Goal: Information Seeking & Learning: Find specific fact

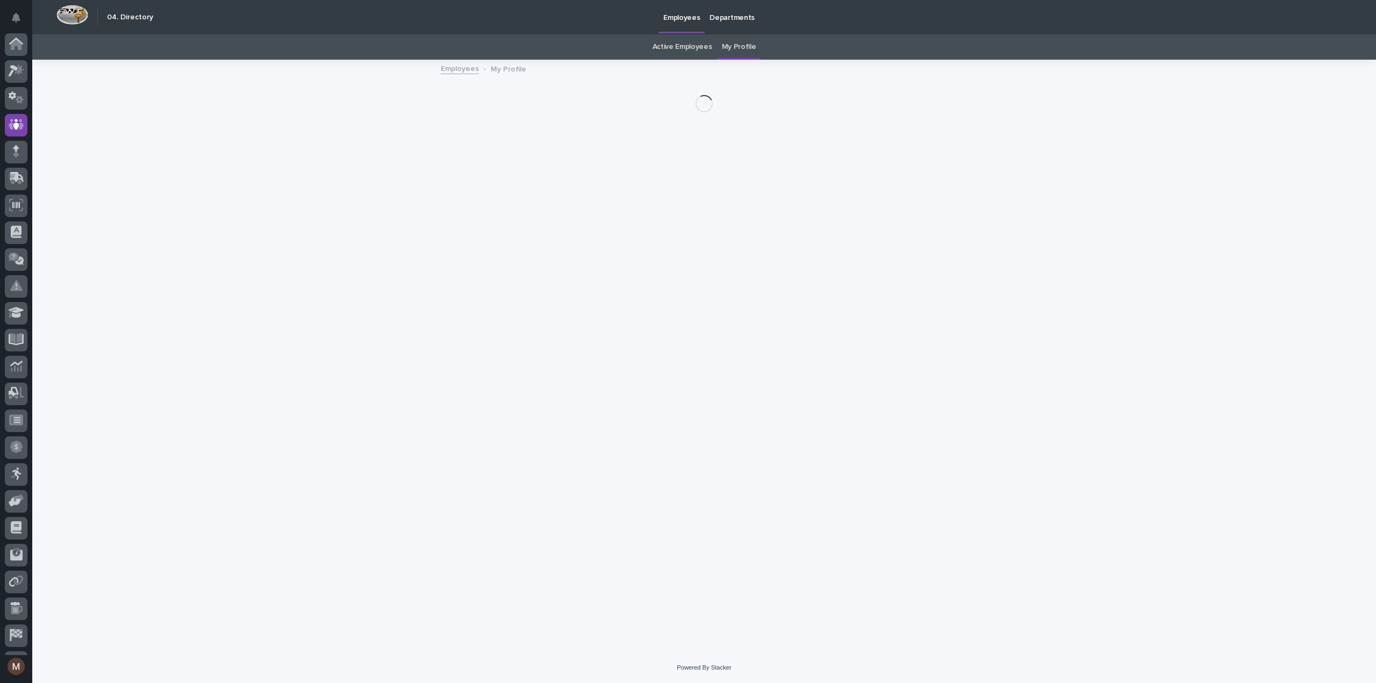
scroll to position [49, 0]
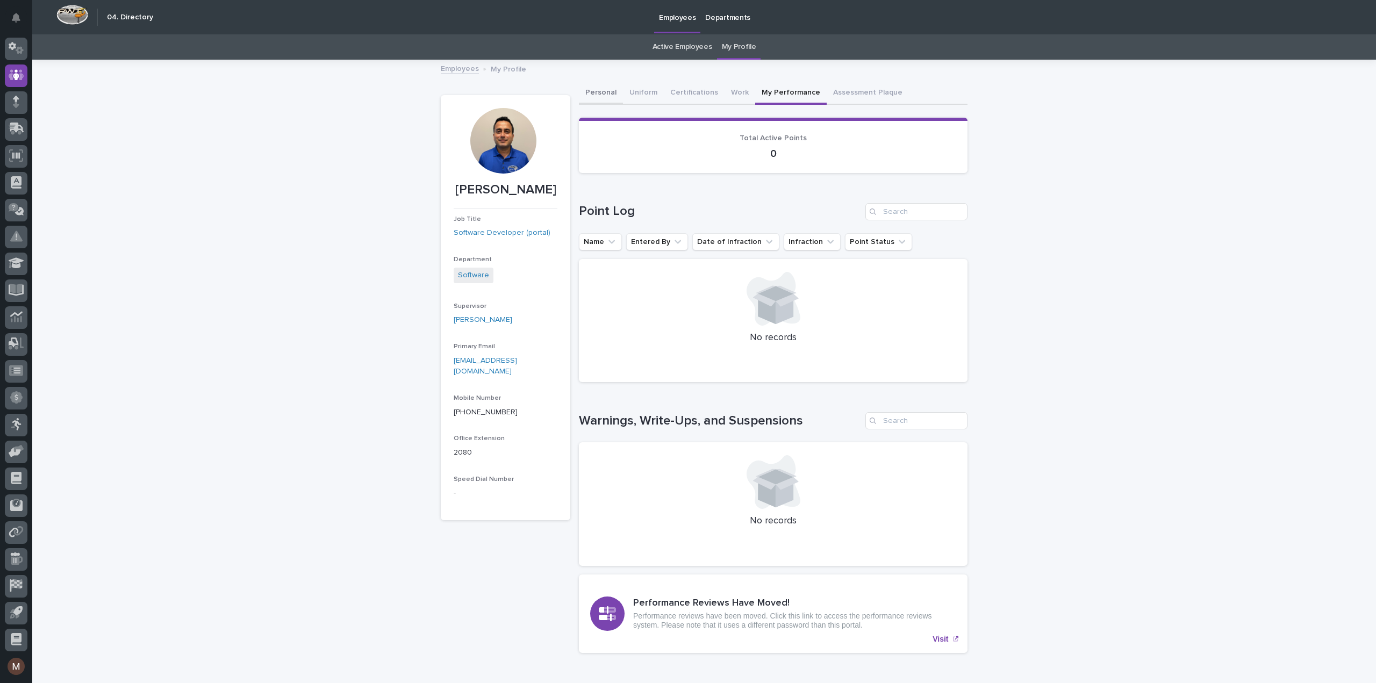
click at [602, 94] on button "Personal" at bounding box center [601, 93] width 44 height 23
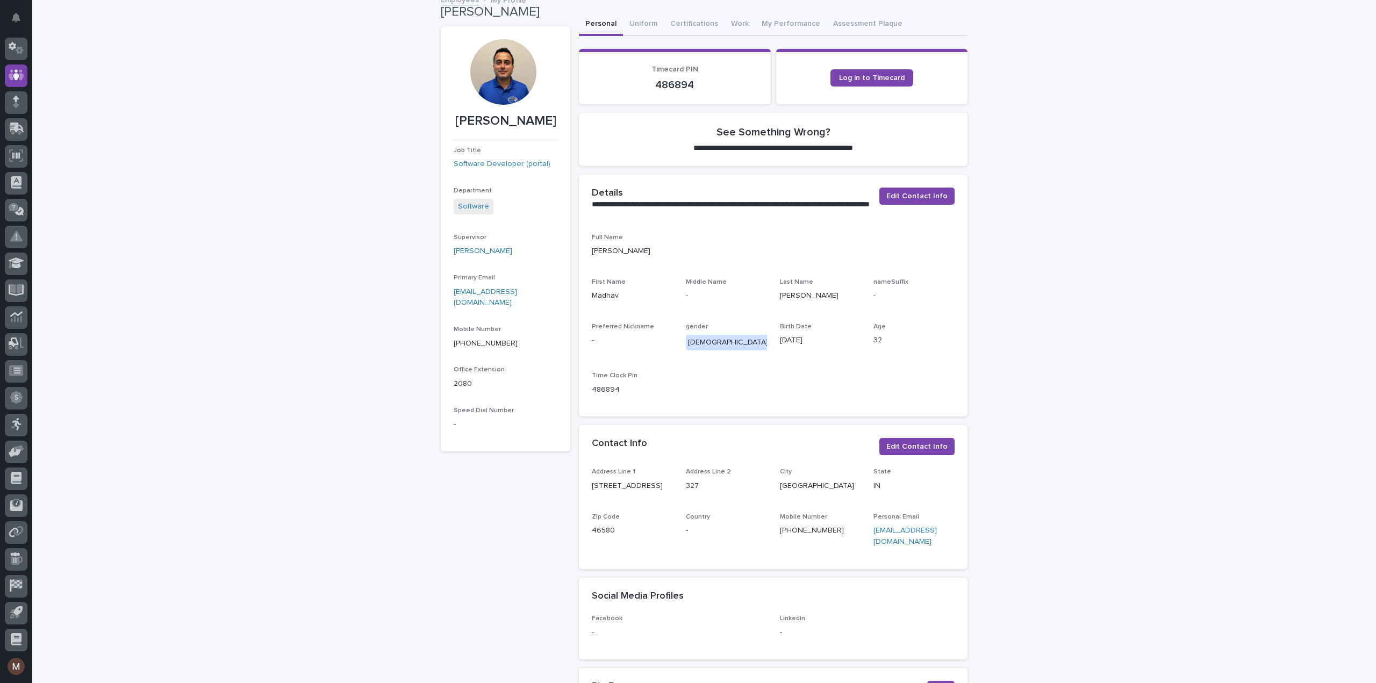
scroll to position [39, 0]
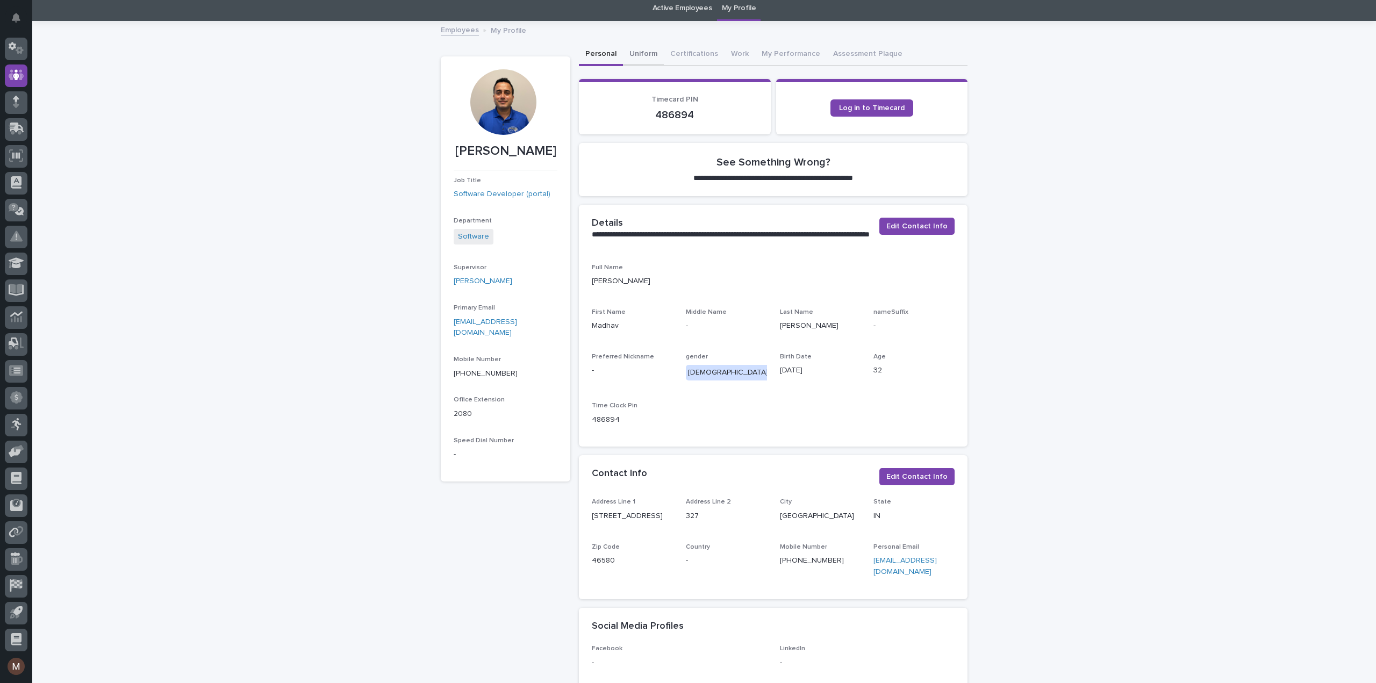
click at [643, 54] on div "**********" at bounding box center [704, 537] width 1344 height 1153
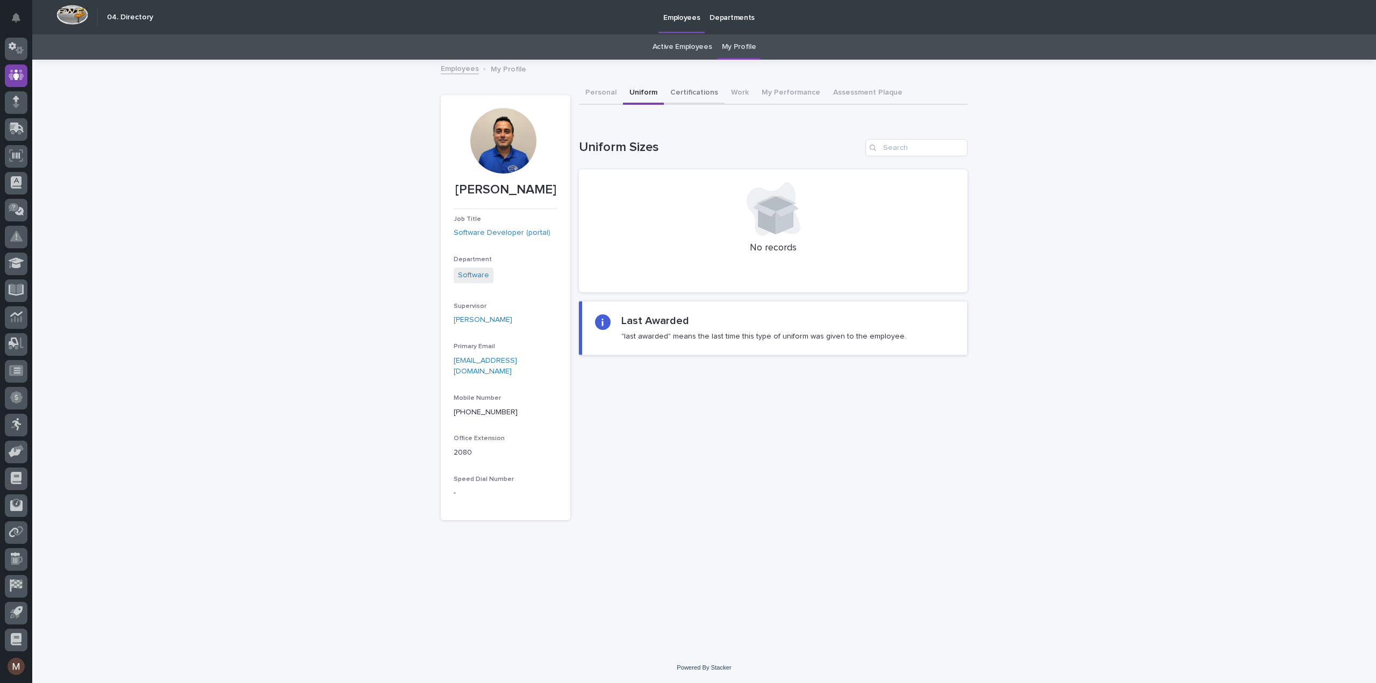
click at [681, 87] on button "Certifications" at bounding box center [694, 93] width 61 height 23
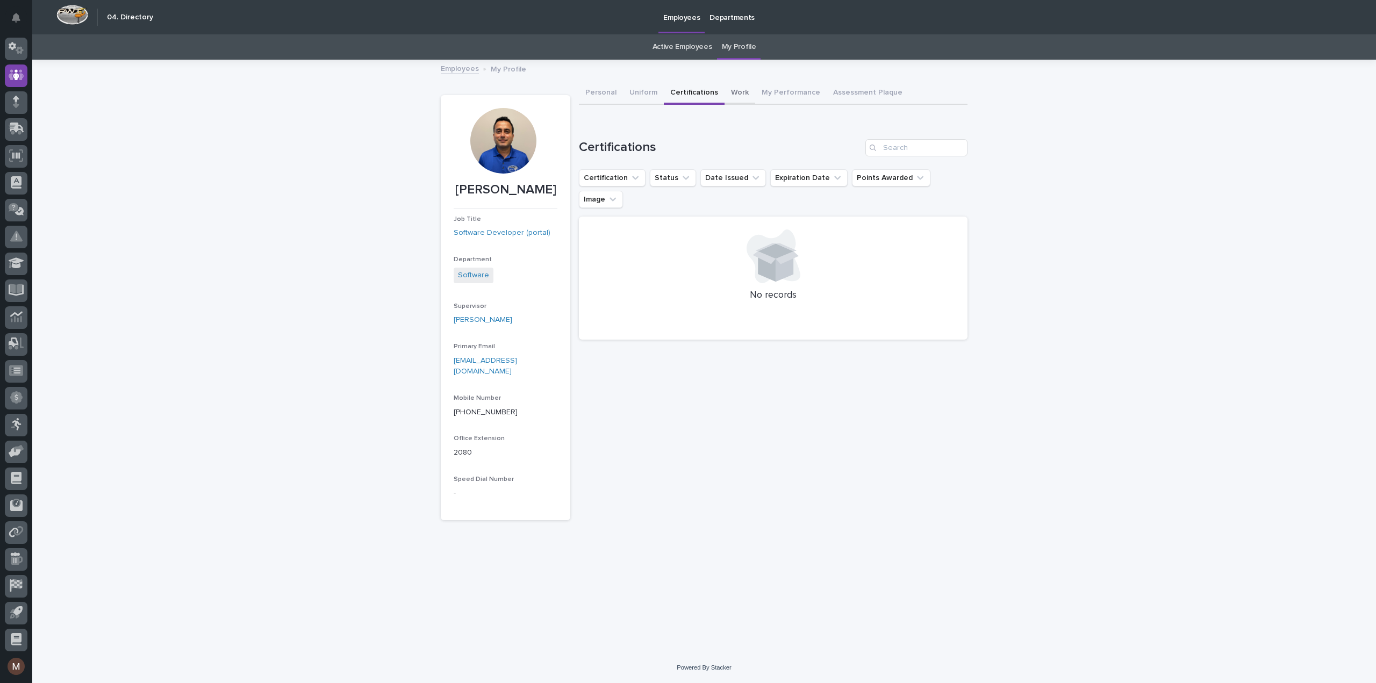
click at [736, 91] on button "Work" at bounding box center [740, 93] width 31 height 23
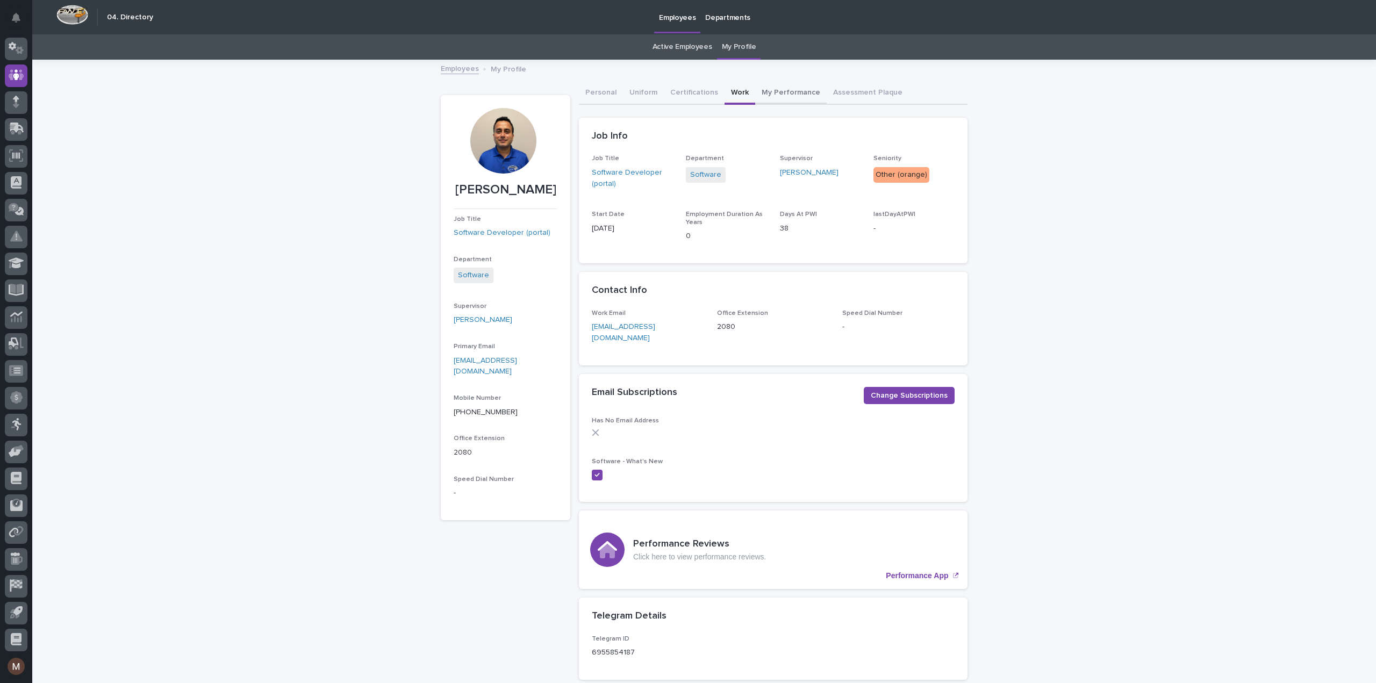
click at [775, 87] on button "My Performance" at bounding box center [791, 93] width 72 height 23
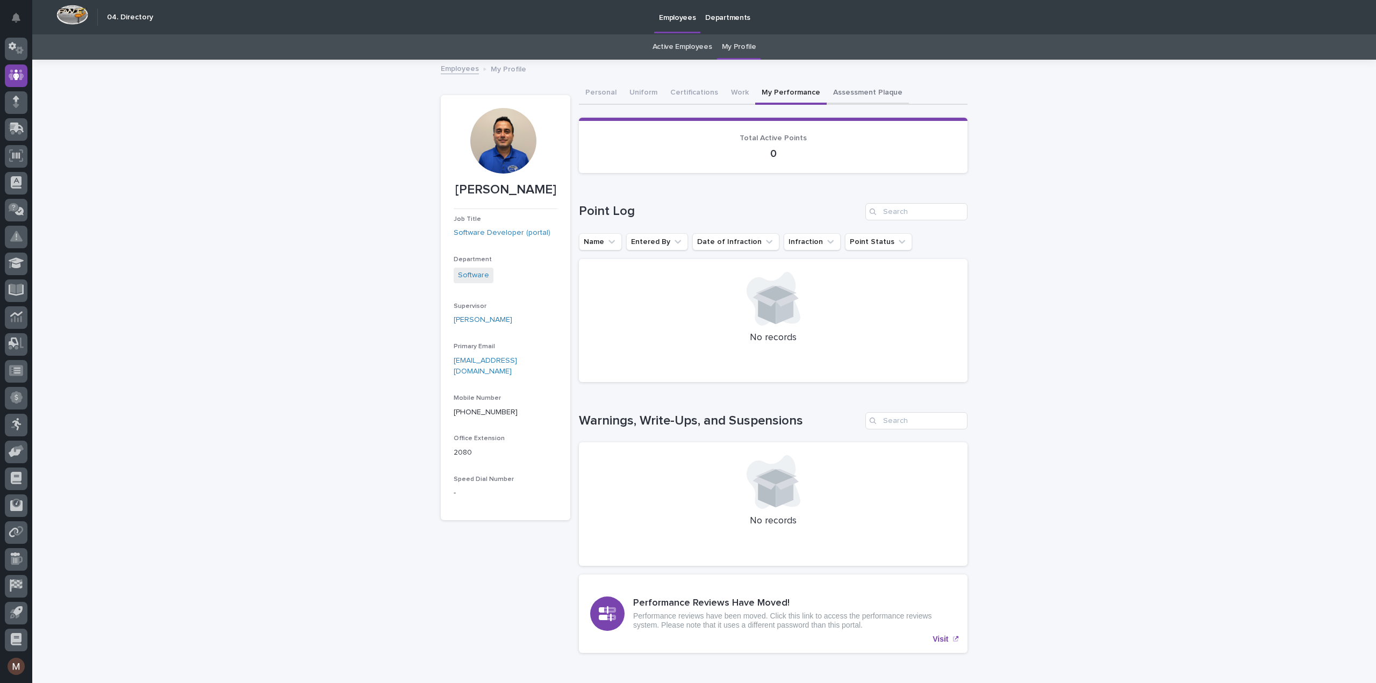
click at [860, 95] on button "Assessment Plaque" at bounding box center [868, 93] width 82 height 23
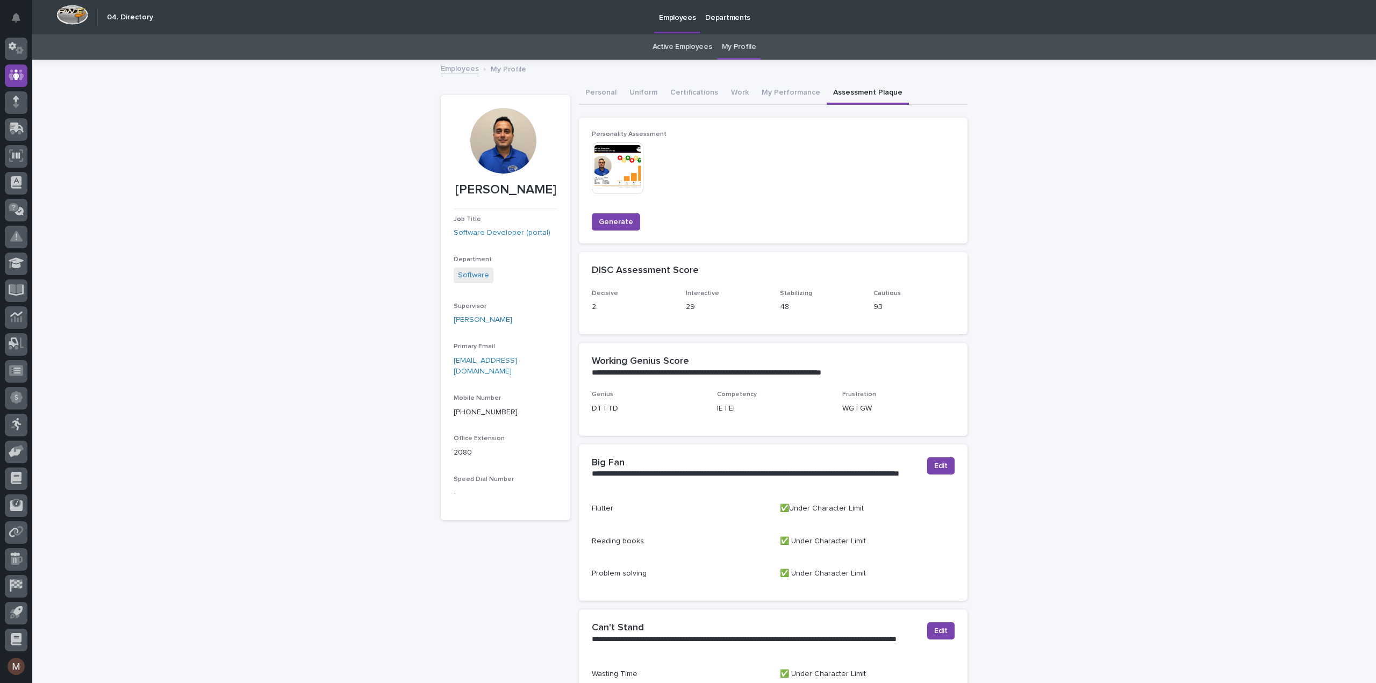
click at [604, 167] on img at bounding box center [618, 168] width 52 height 52
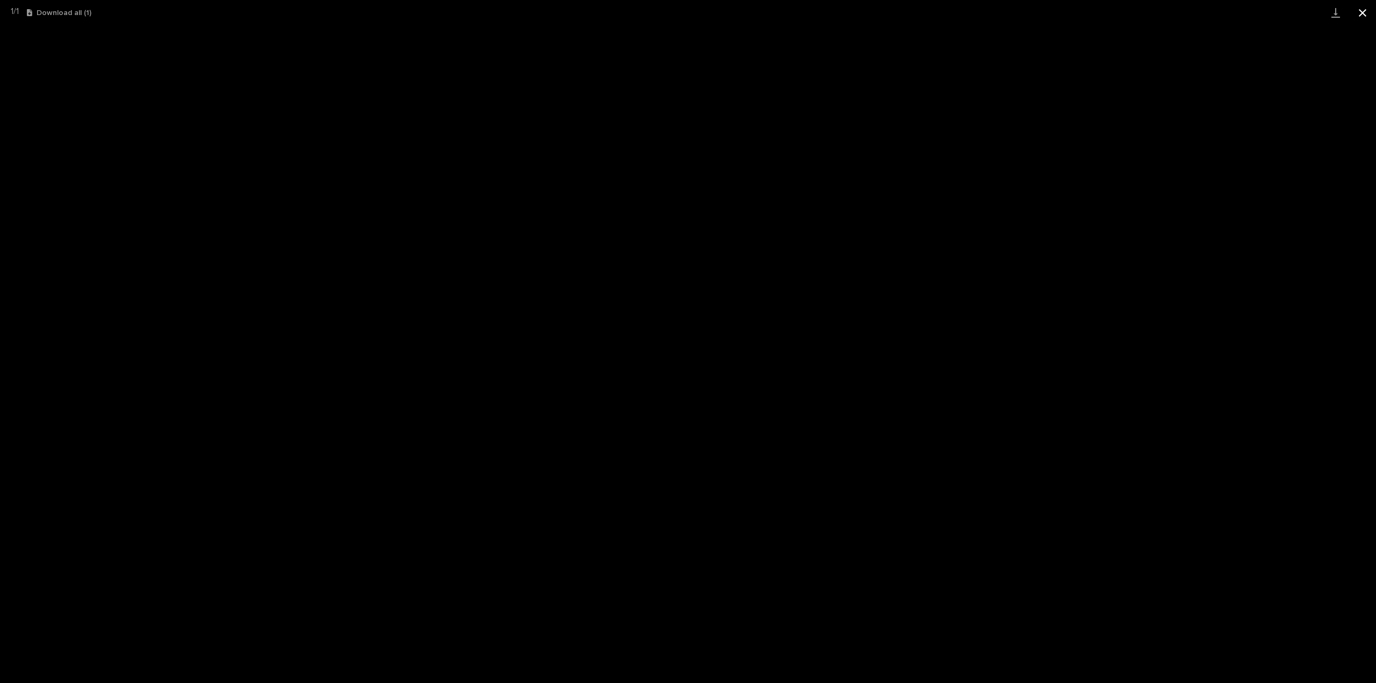
click at [1359, 8] on button "Close gallery" at bounding box center [1363, 12] width 27 height 25
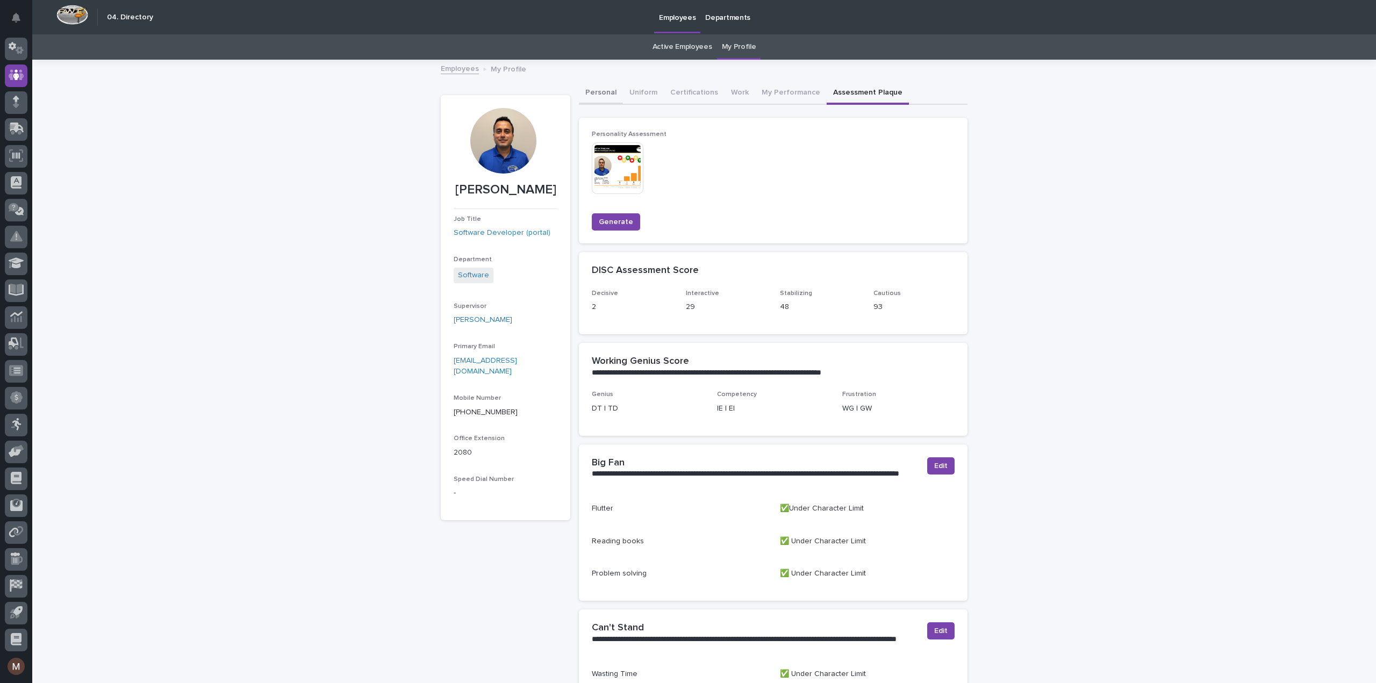
click at [605, 94] on button "Personal" at bounding box center [601, 93] width 44 height 23
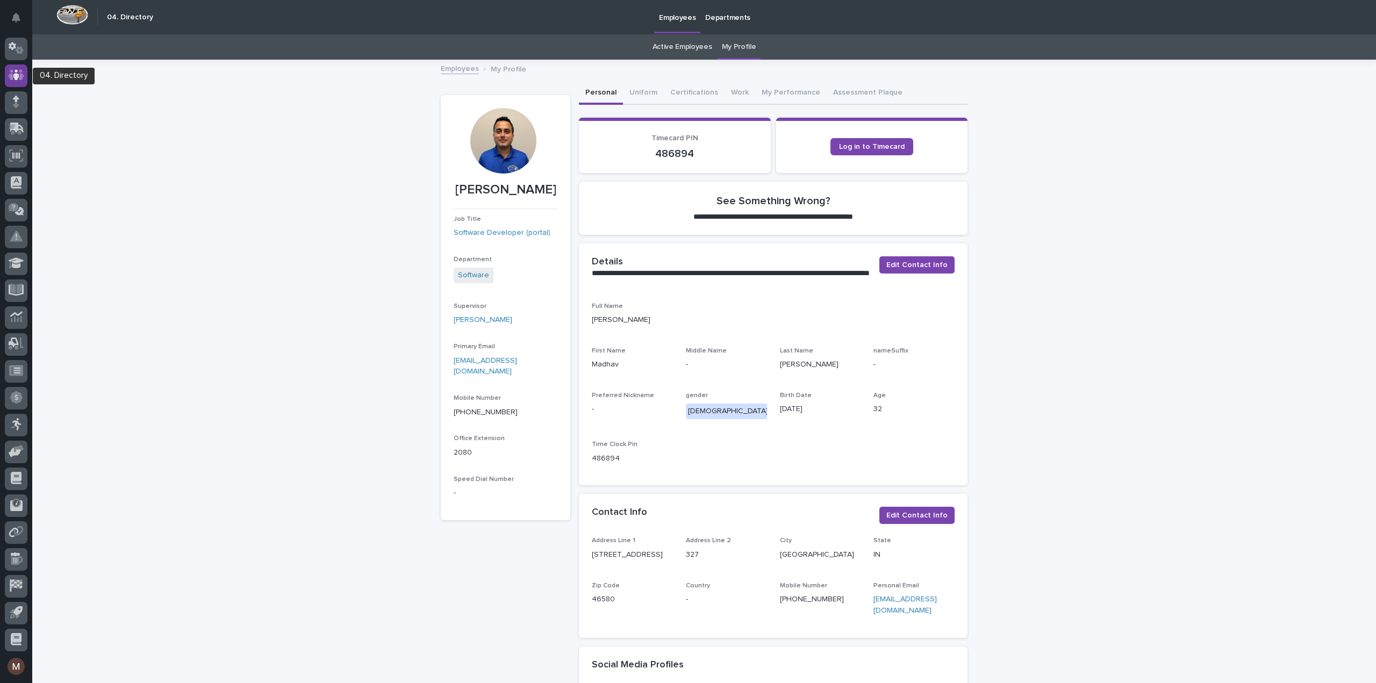
click at [21, 70] on icon at bounding box center [17, 75] width 16 height 11
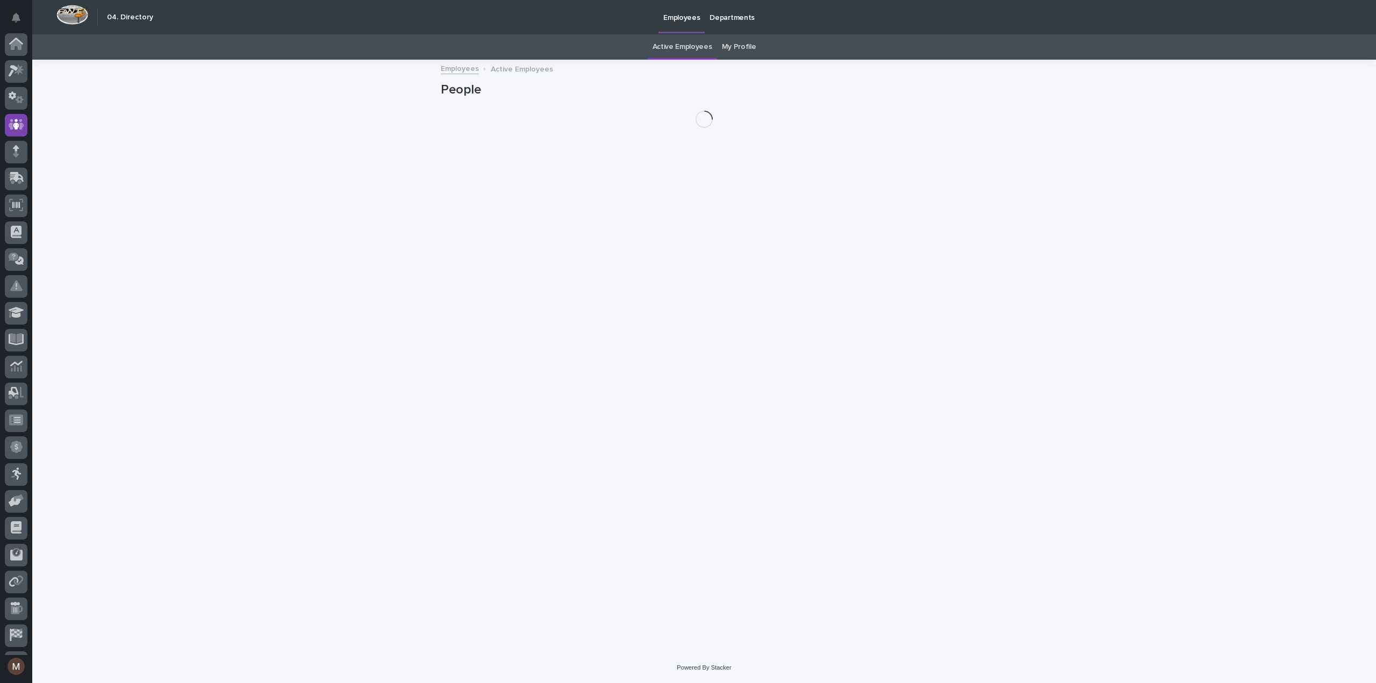
scroll to position [49, 0]
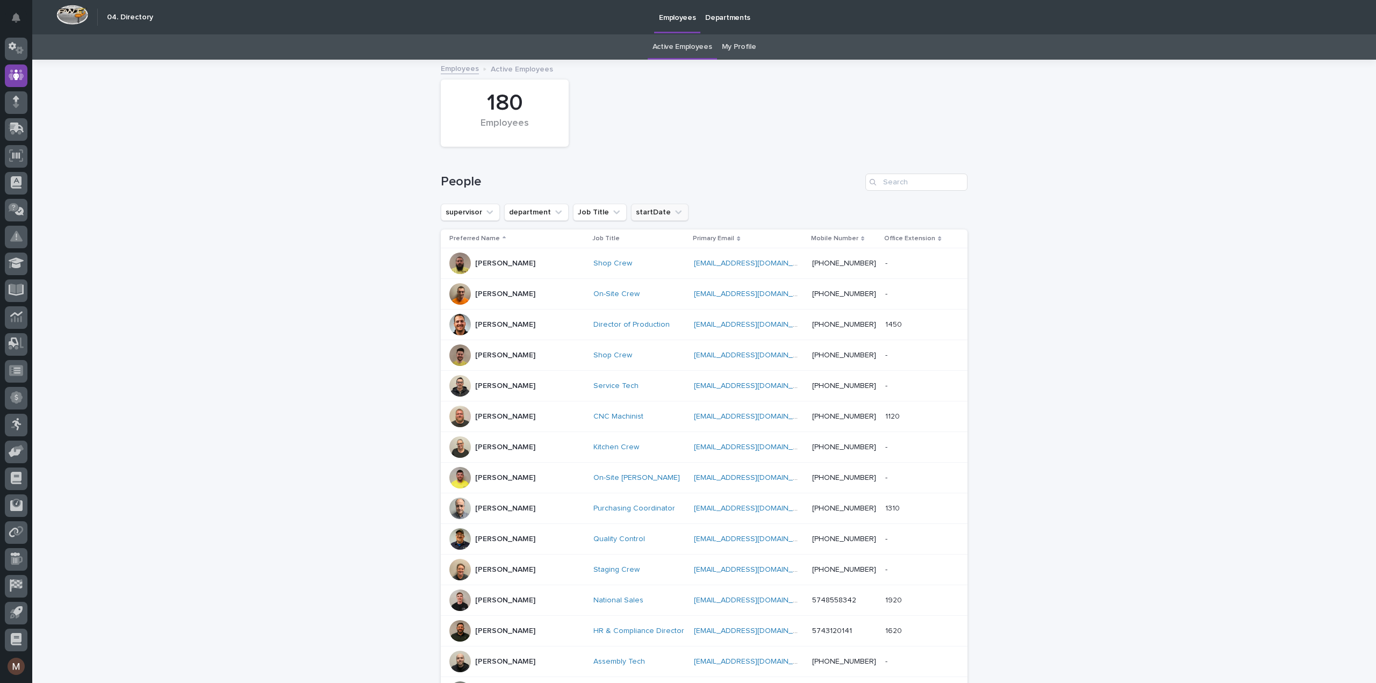
click at [673, 209] on icon "startDate" at bounding box center [678, 212] width 11 height 11
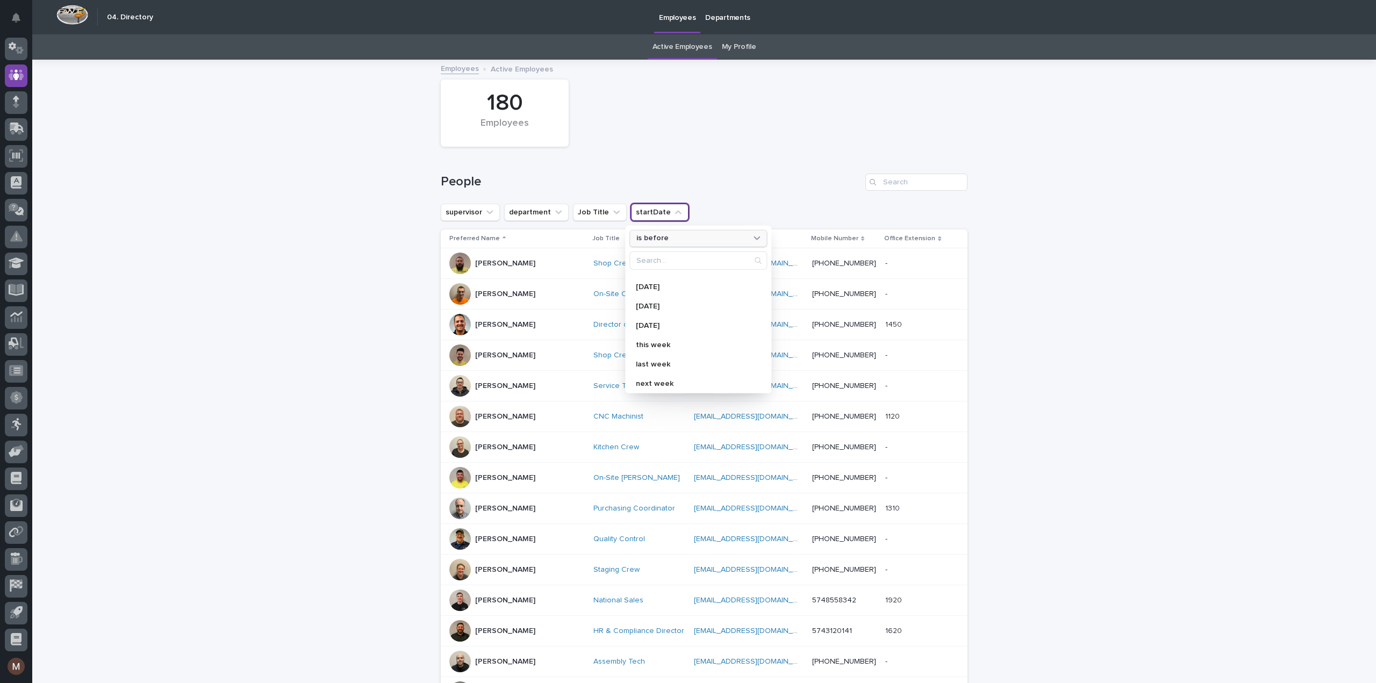
scroll to position [0, 0]
click at [684, 235] on div "is before" at bounding box center [691, 238] width 119 height 11
click at [657, 299] on p "is" at bounding box center [693, 301] width 104 height 8
click at [674, 366] on p "this month" at bounding box center [693, 366] width 114 height 8
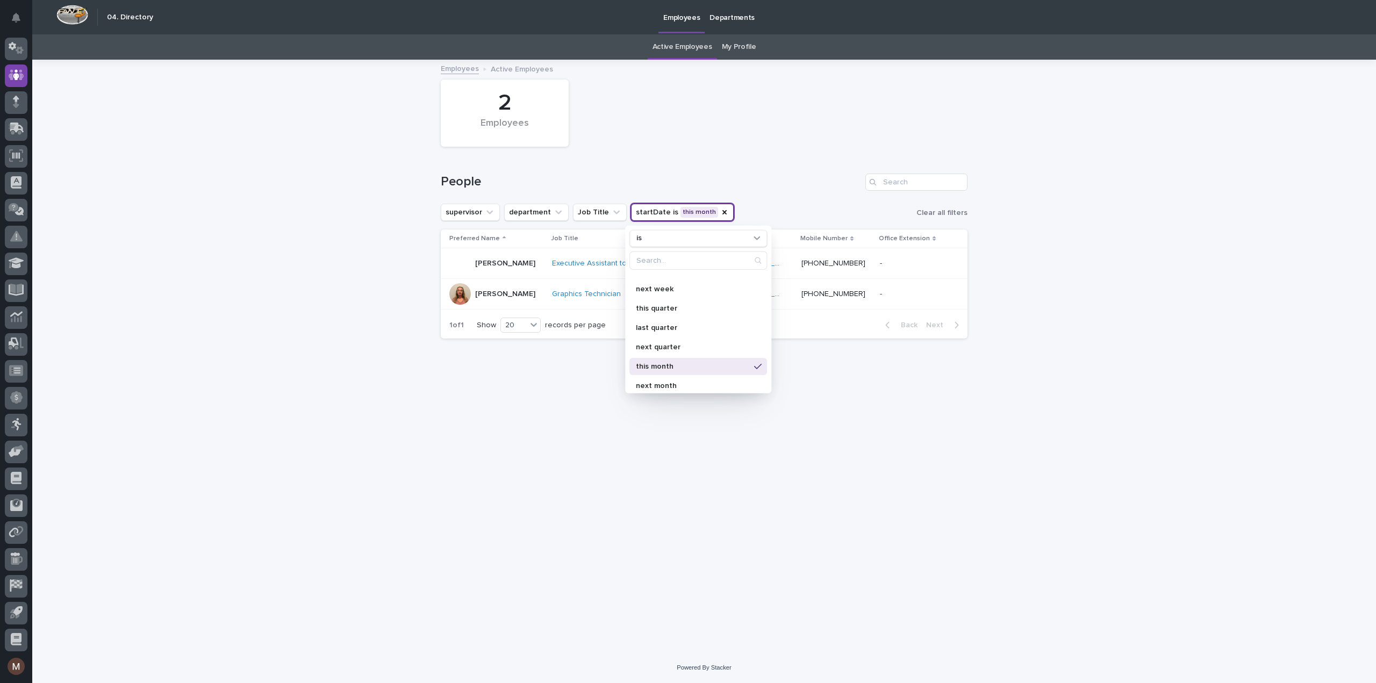
click at [221, 278] on div "Loading... Saving… Loading... Saving… 2 Employees People supervisor department …" at bounding box center [704, 357] width 1344 height 592
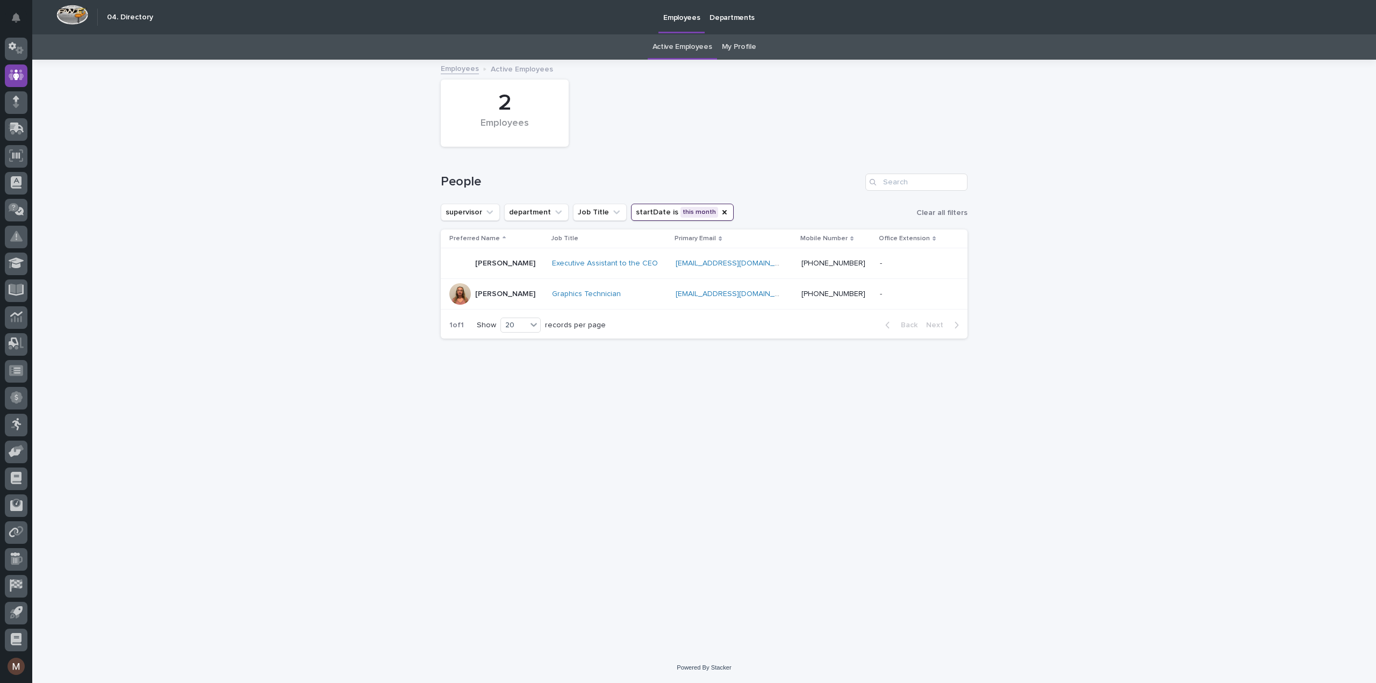
click at [525, 296] on p "[PERSON_NAME]" at bounding box center [505, 294] width 60 height 9
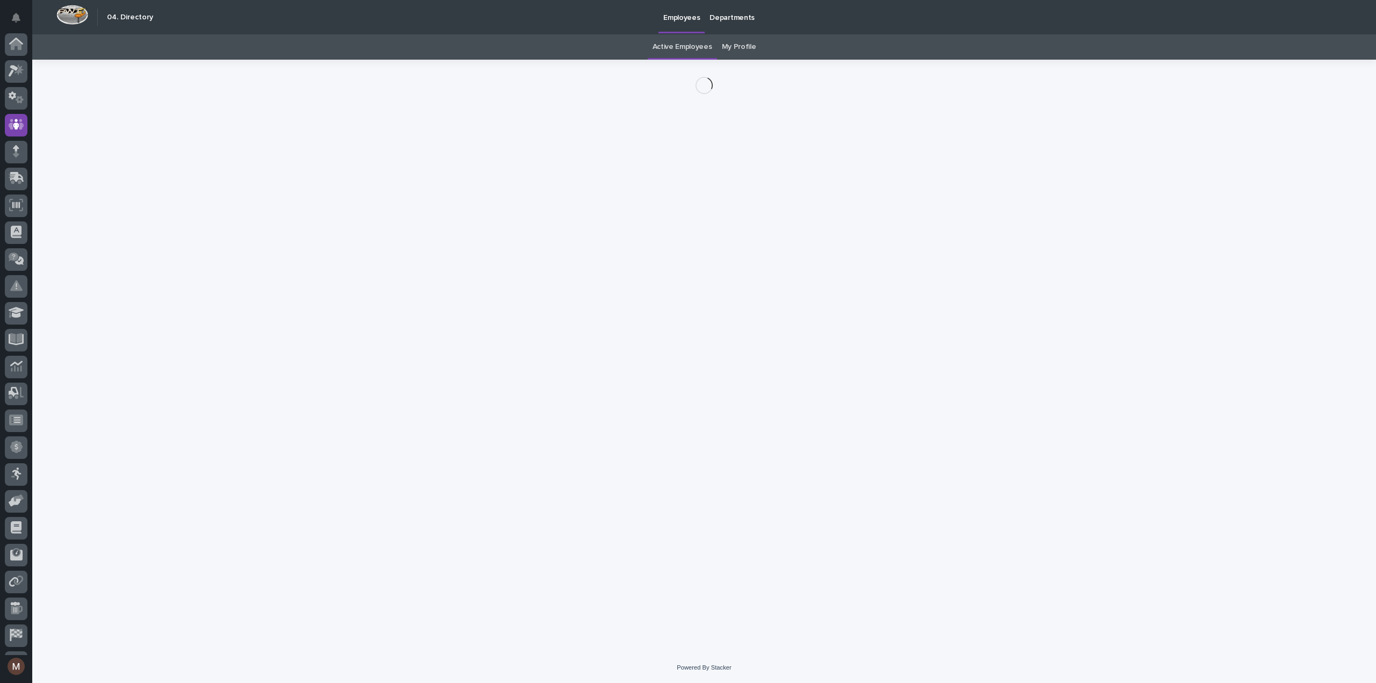
scroll to position [49, 0]
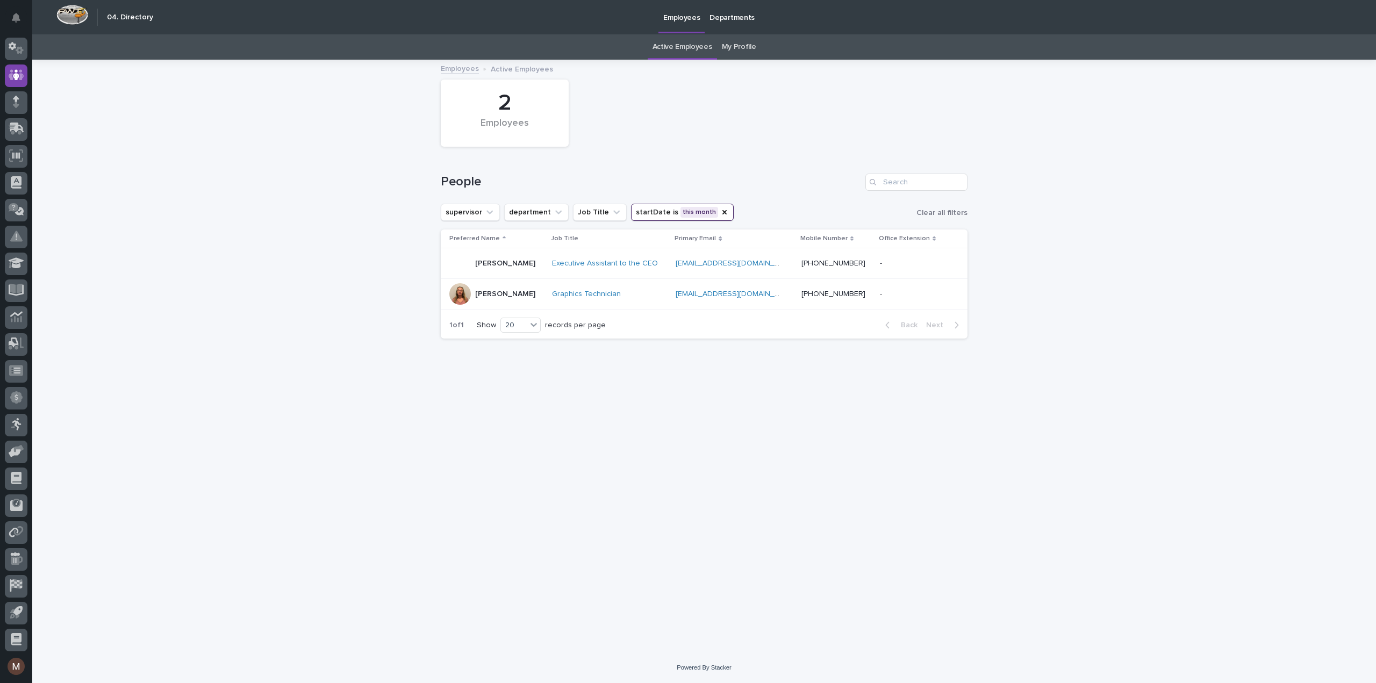
click at [697, 212] on button "startDate is this month" at bounding box center [682, 212] width 103 height 17
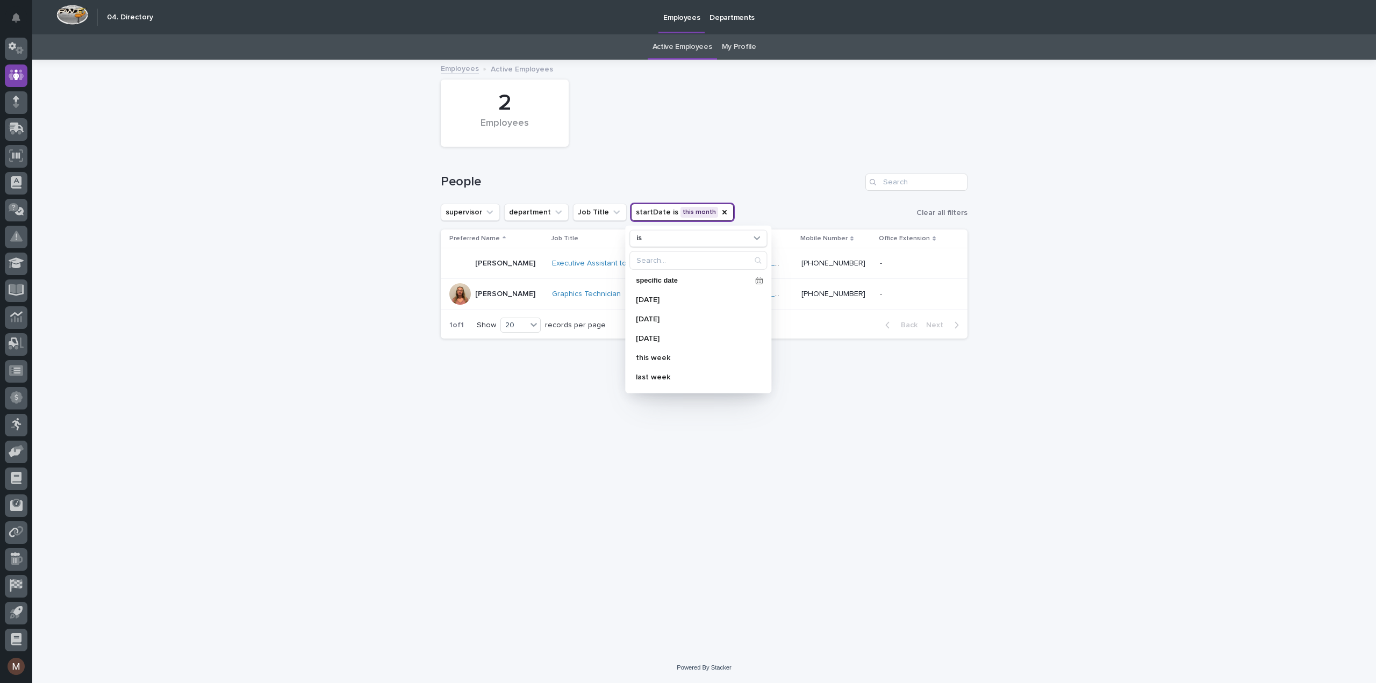
click at [695, 147] on div "2 Employees" at bounding box center [705, 113] width 538 height 78
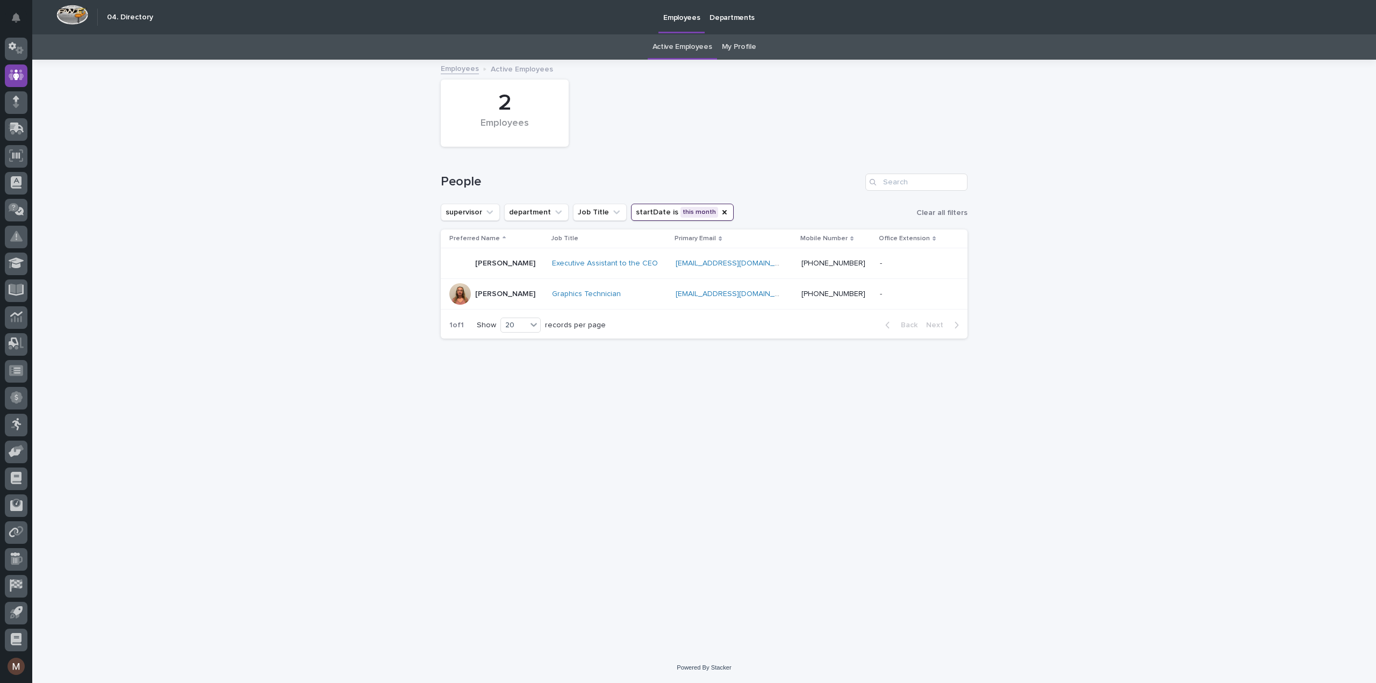
click at [690, 213] on button "startDate is this month" at bounding box center [682, 212] width 103 height 17
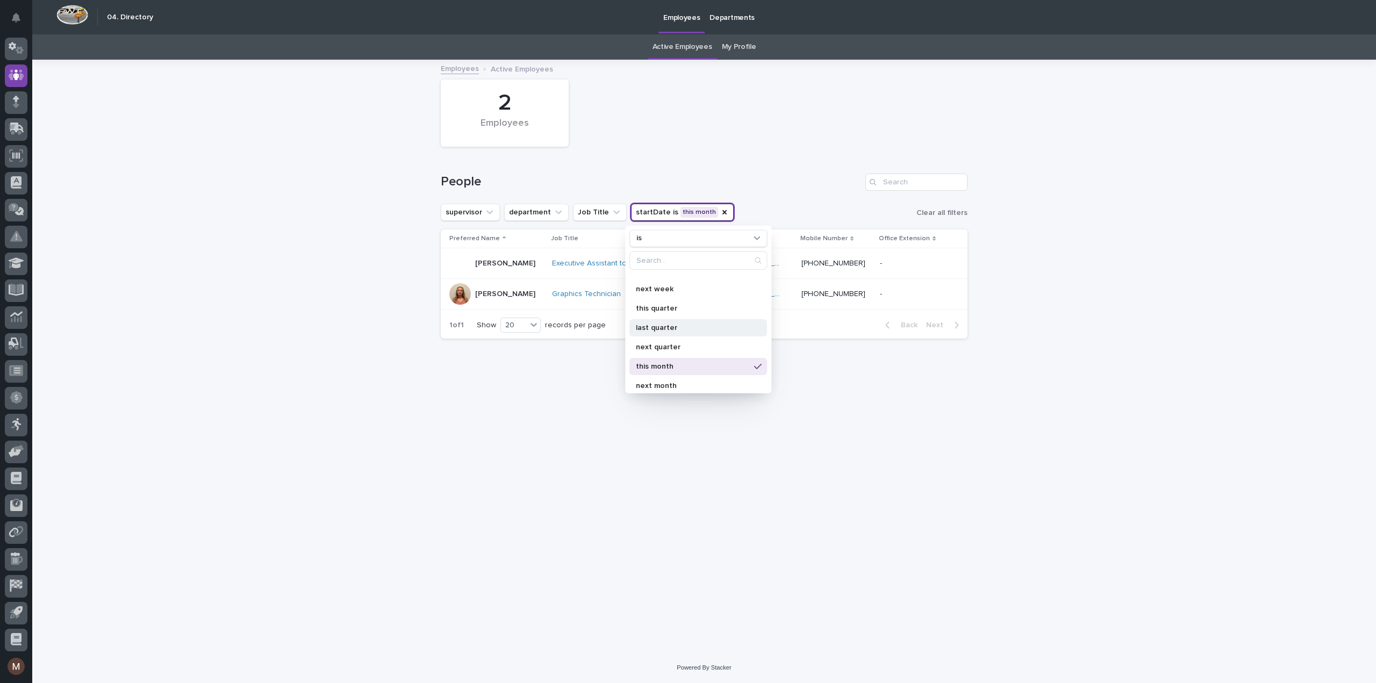
scroll to position [161, 0]
click at [679, 348] on p "last month" at bounding box center [693, 351] width 114 height 8
click at [690, 105] on div "2 Employees" at bounding box center [705, 113] width 538 height 78
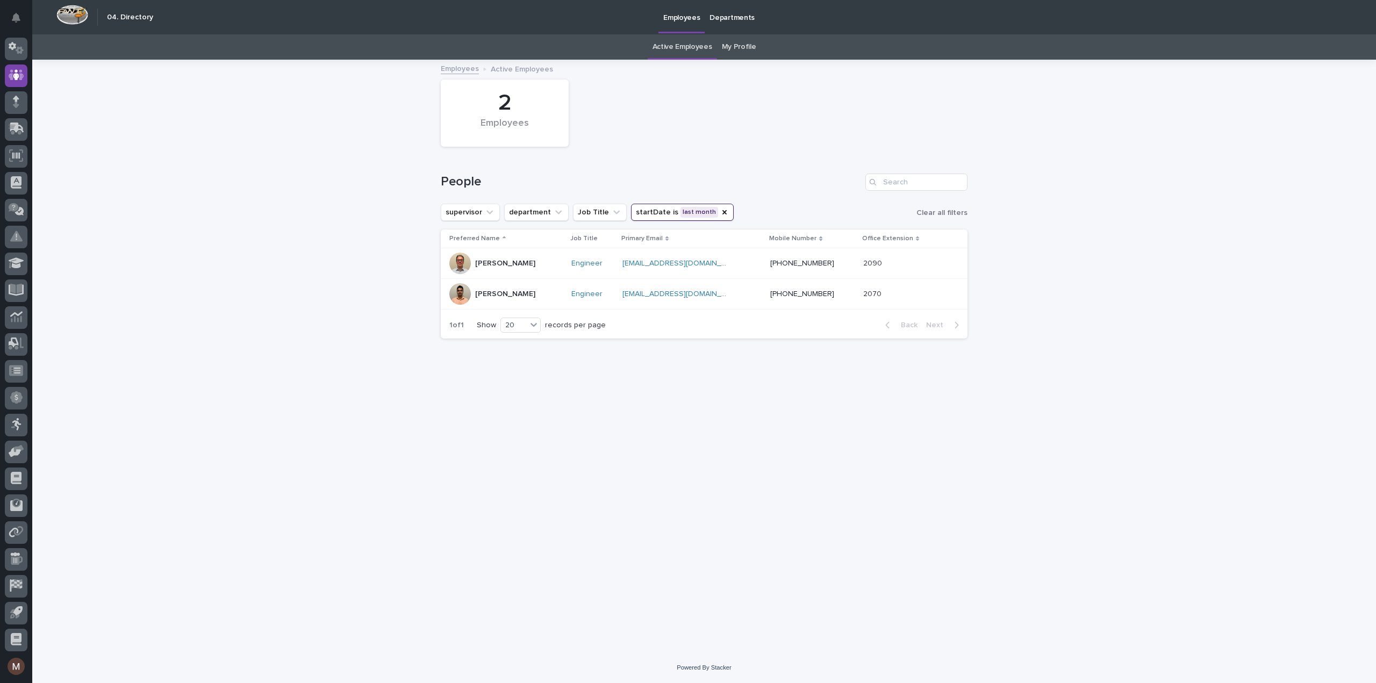
click at [680, 210] on button "startDate is last month" at bounding box center [682, 212] width 103 height 17
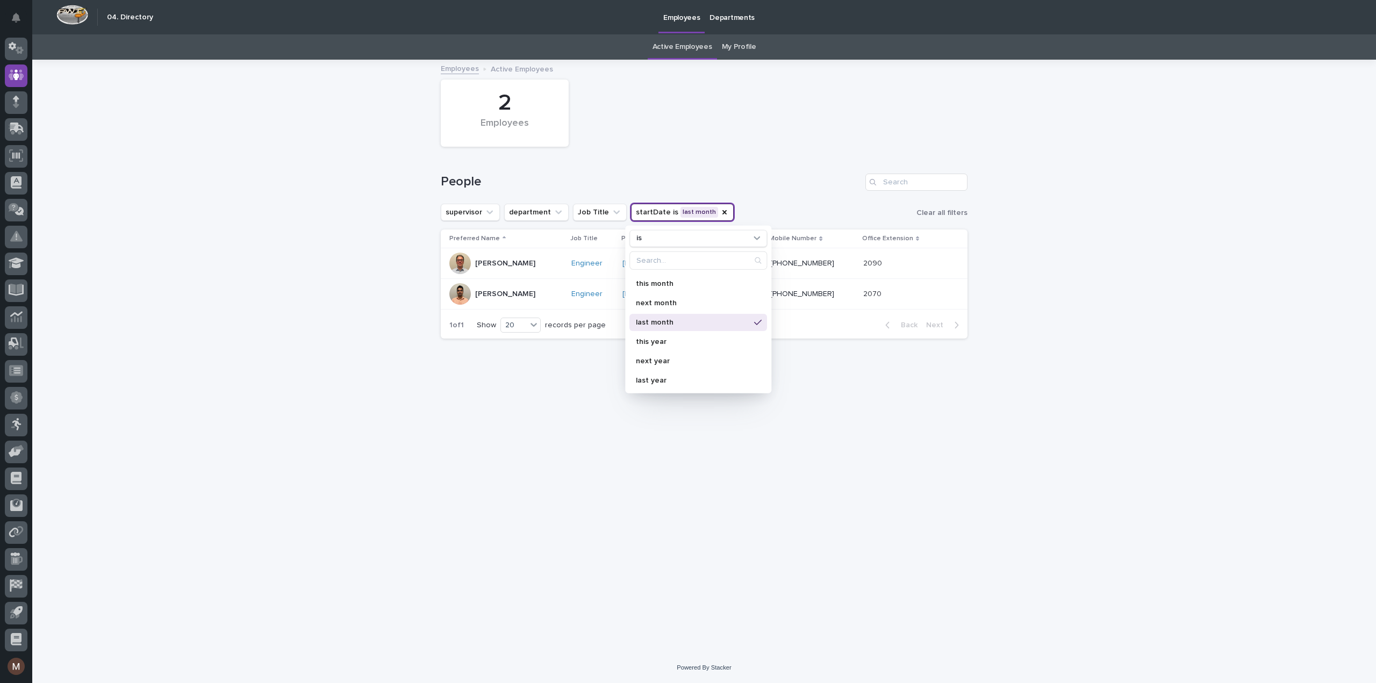
scroll to position [137, 0]
click at [672, 280] on p "this quarter" at bounding box center [693, 279] width 114 height 8
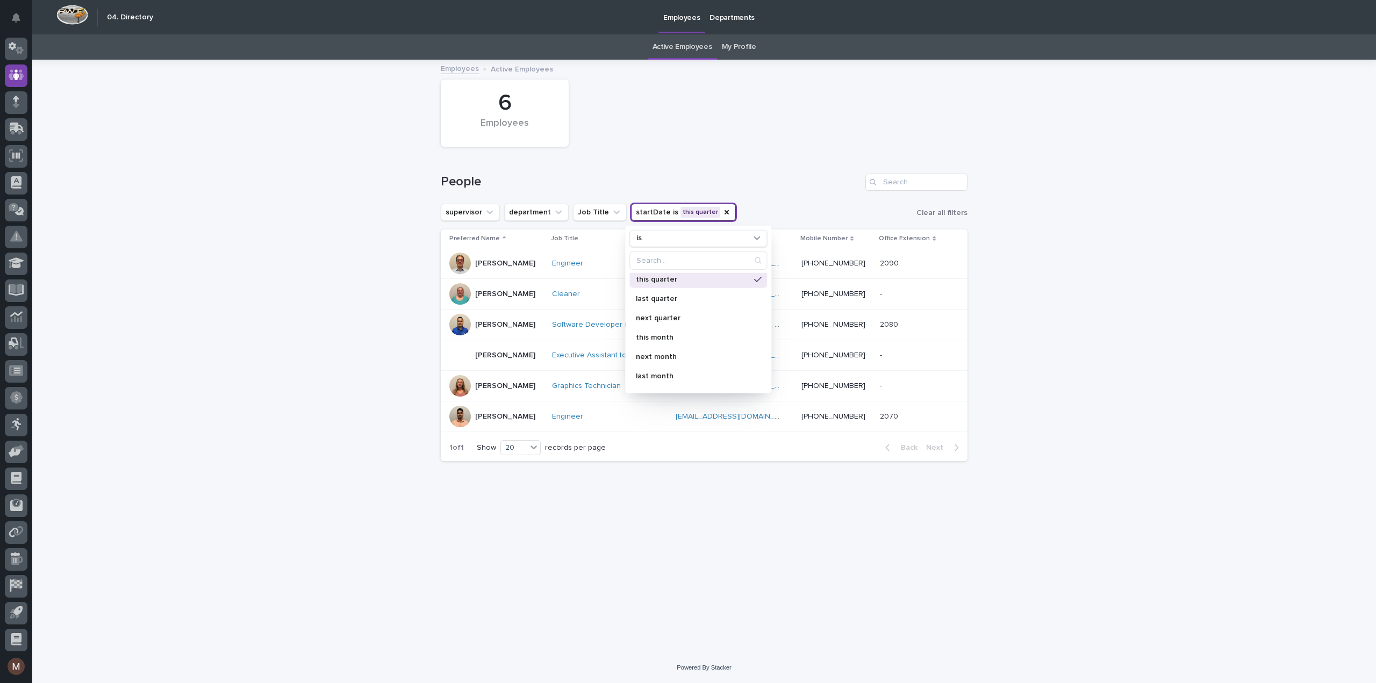
click at [370, 275] on div "Loading... Saving… Loading... Saving… 6 Employees People supervisor department …" at bounding box center [704, 357] width 1344 height 592
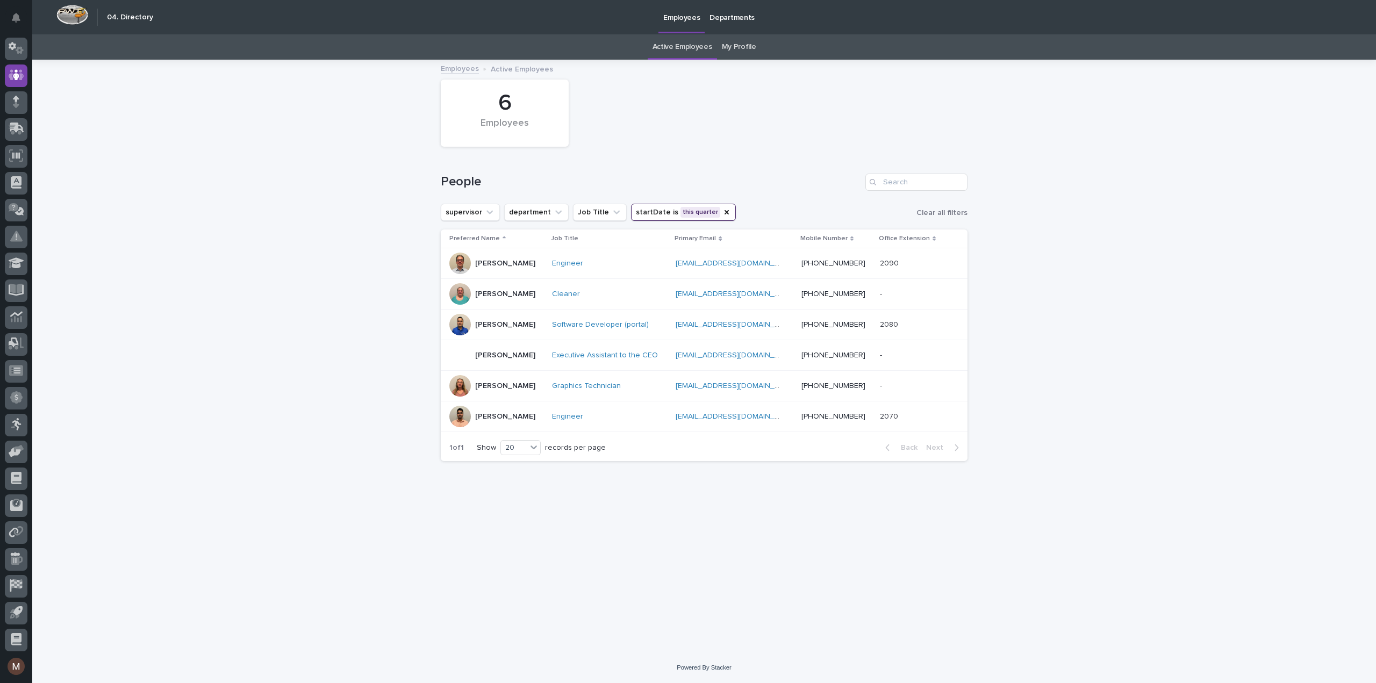
click at [463, 292] on div at bounding box center [460, 294] width 22 height 22
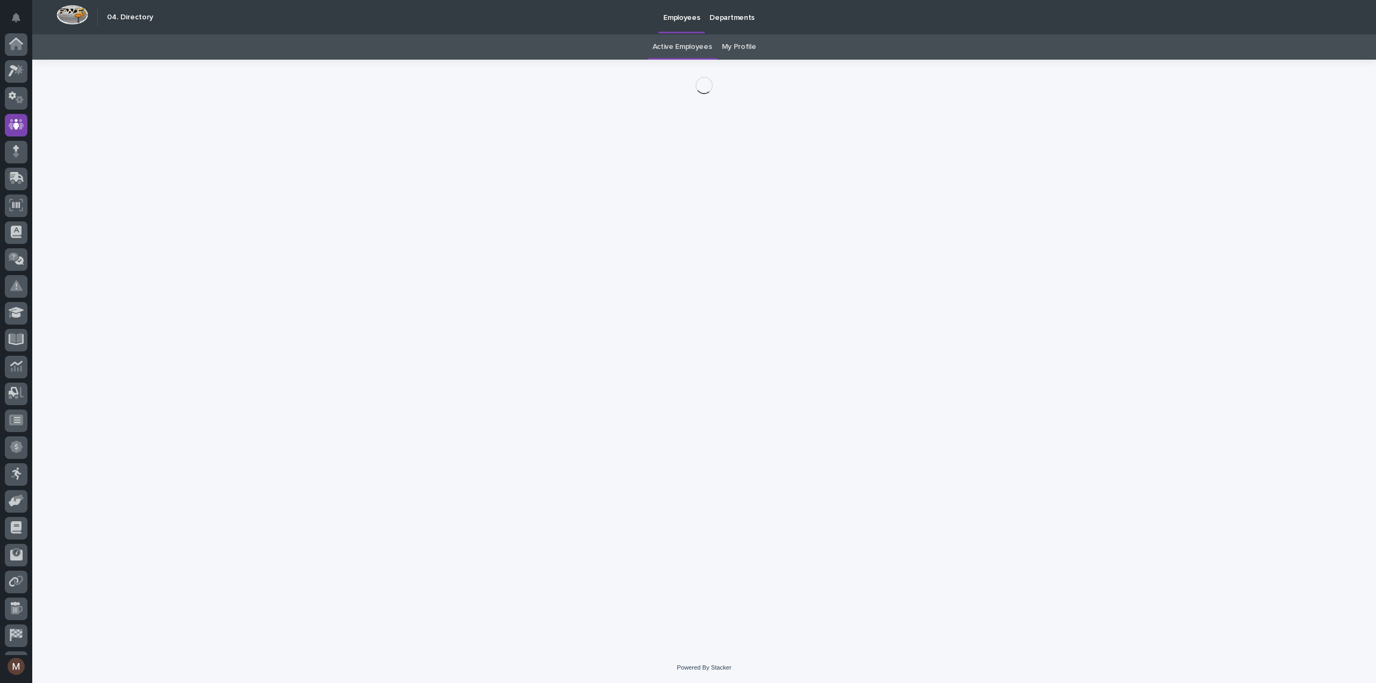
scroll to position [49, 0]
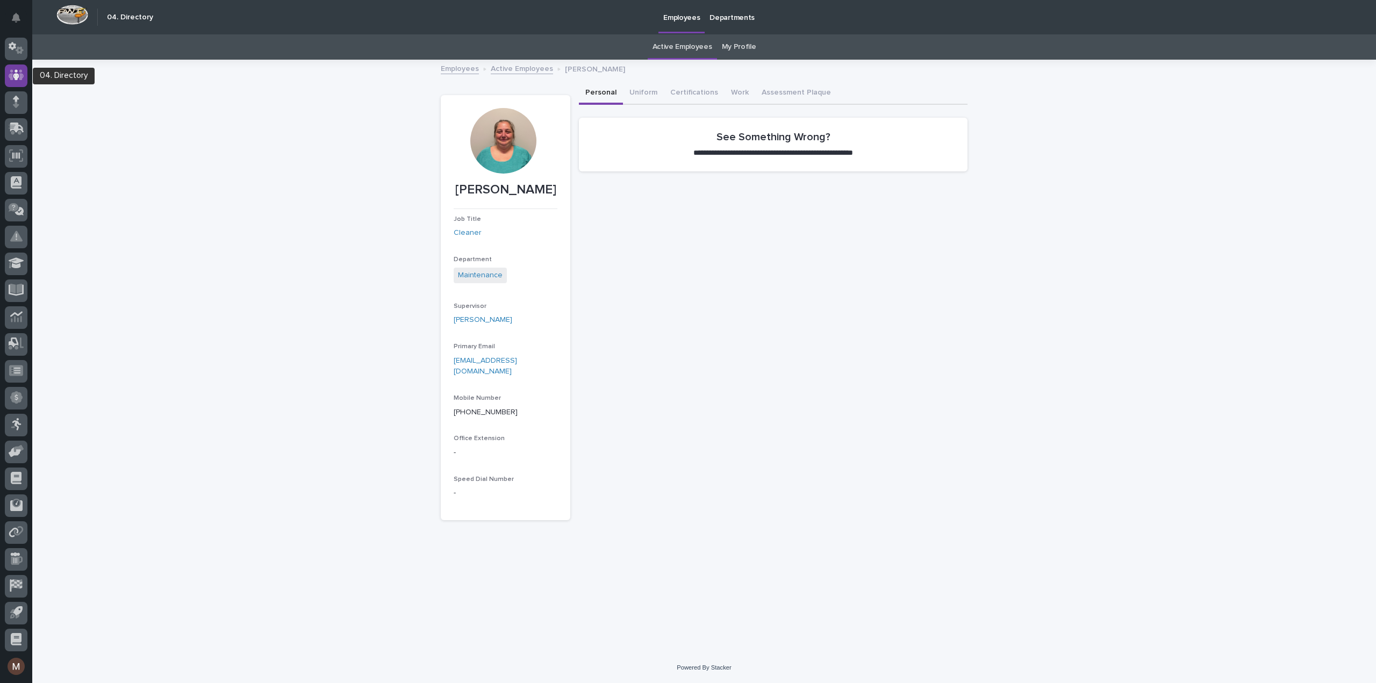
click at [12, 70] on icon at bounding box center [17, 75] width 16 height 11
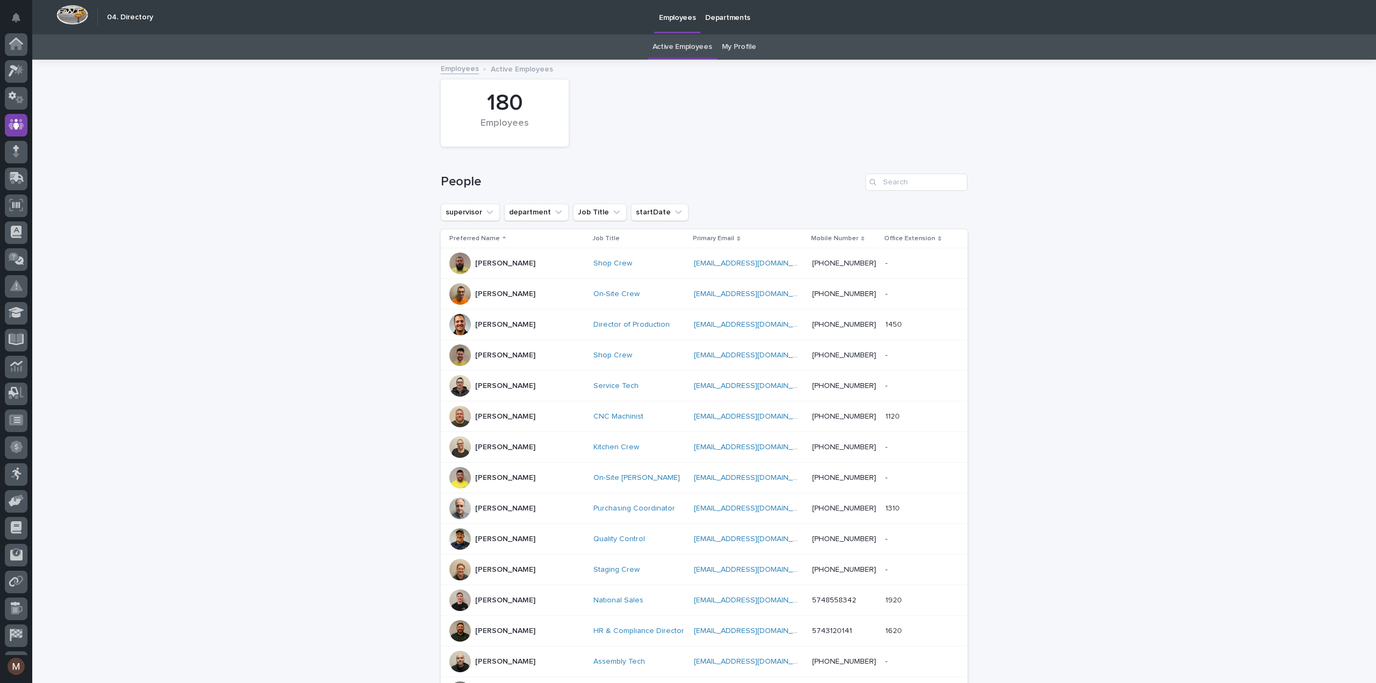
scroll to position [49, 0]
